Goal: Task Accomplishment & Management: Complete application form

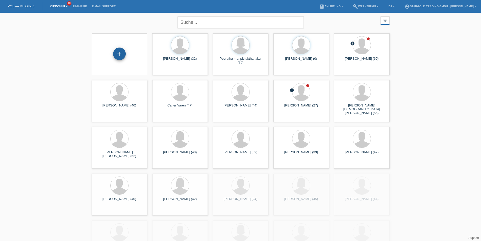
click at [123, 57] on div "+" at bounding box center [119, 54] width 13 height 13
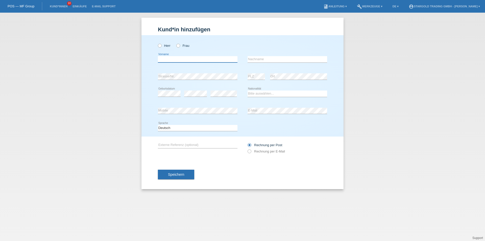
click at [171, 59] on input "text" at bounding box center [198, 59] width 80 height 6
paste input "Peeratha"
type input "Peeratha"
paste input "manpithakthanakul"
type input "manpithakthanakul"
